Goal: Information Seeking & Learning: Stay updated

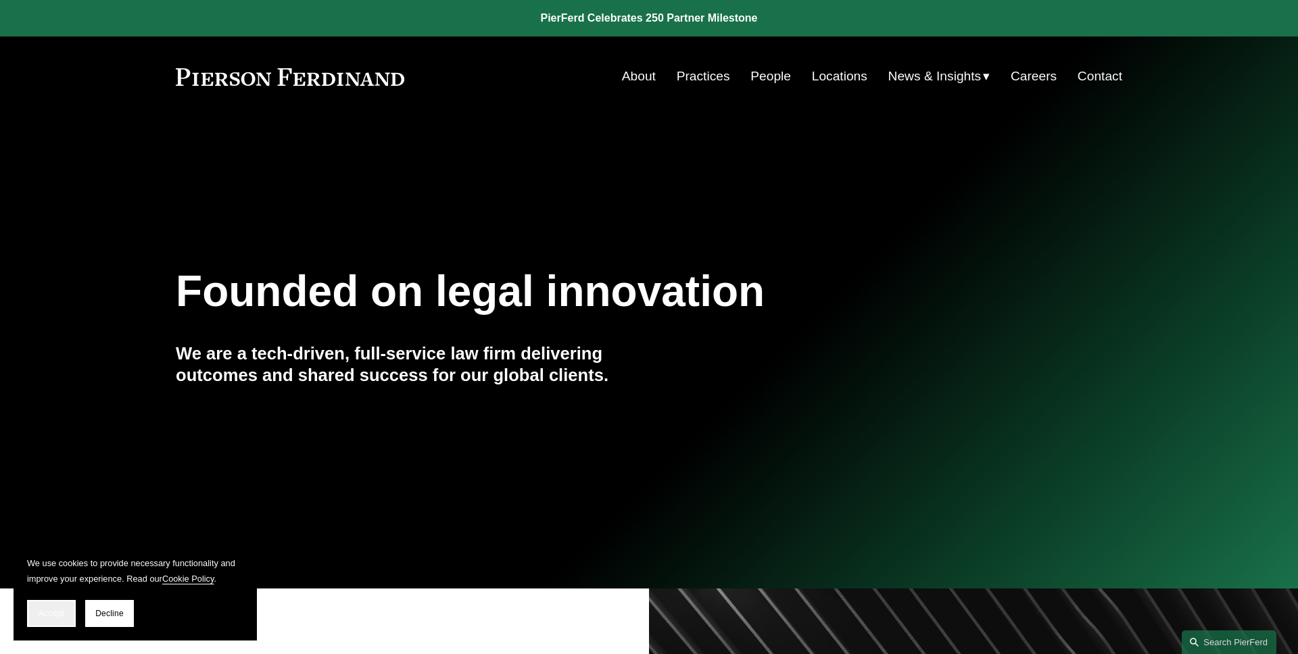
click at [57, 605] on button "Accept" at bounding box center [51, 613] width 49 height 27
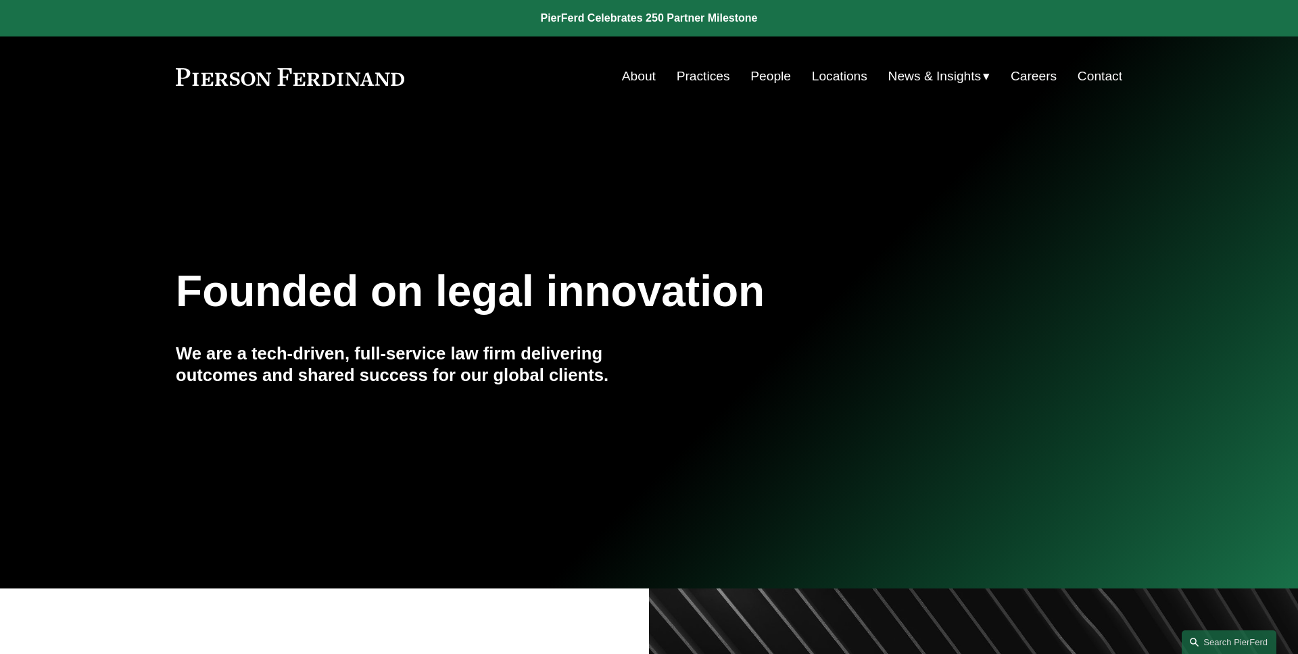
click at [0, 0] on span "News" at bounding box center [0, 0] width 0 height 0
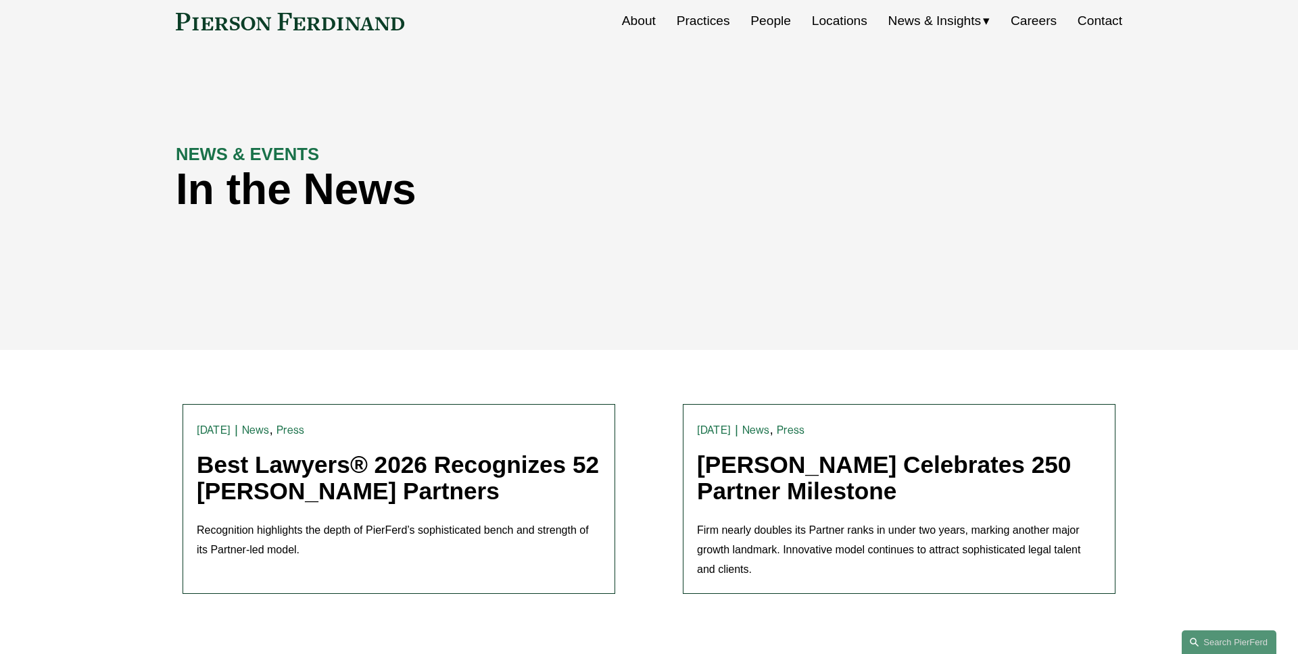
scroll to position [190, 0]
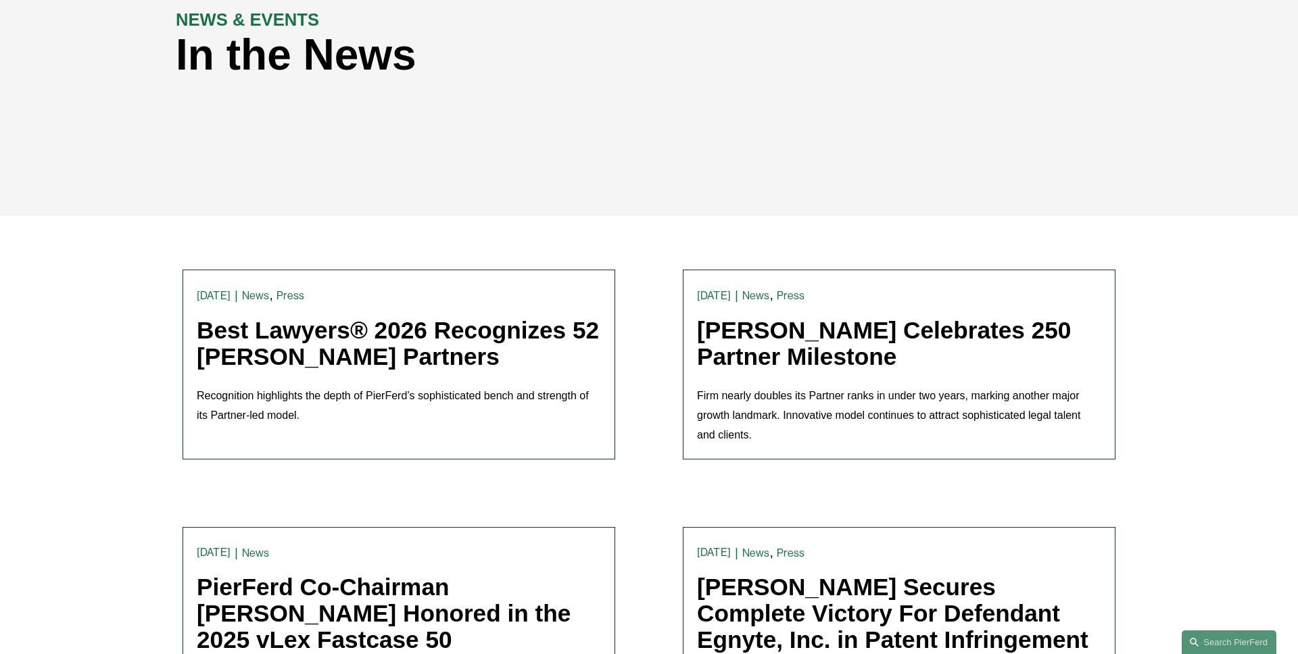
click at [337, 336] on link "Best Lawyers® 2026 Recognizes 52 [PERSON_NAME] Partners" at bounding box center [398, 343] width 402 height 53
